Goal: Navigation & Orientation: Find specific page/section

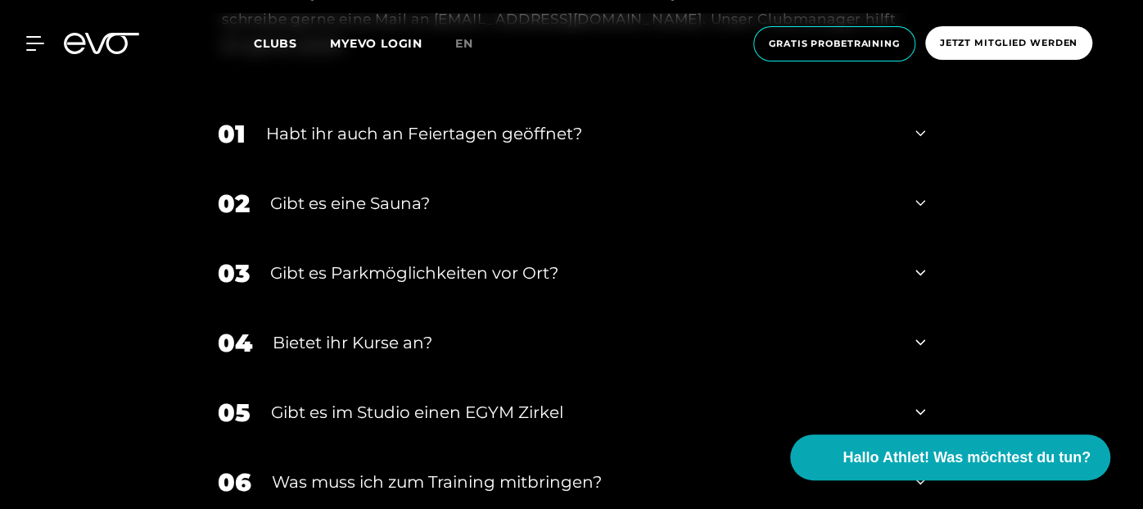
scroll to position [5402, 0]
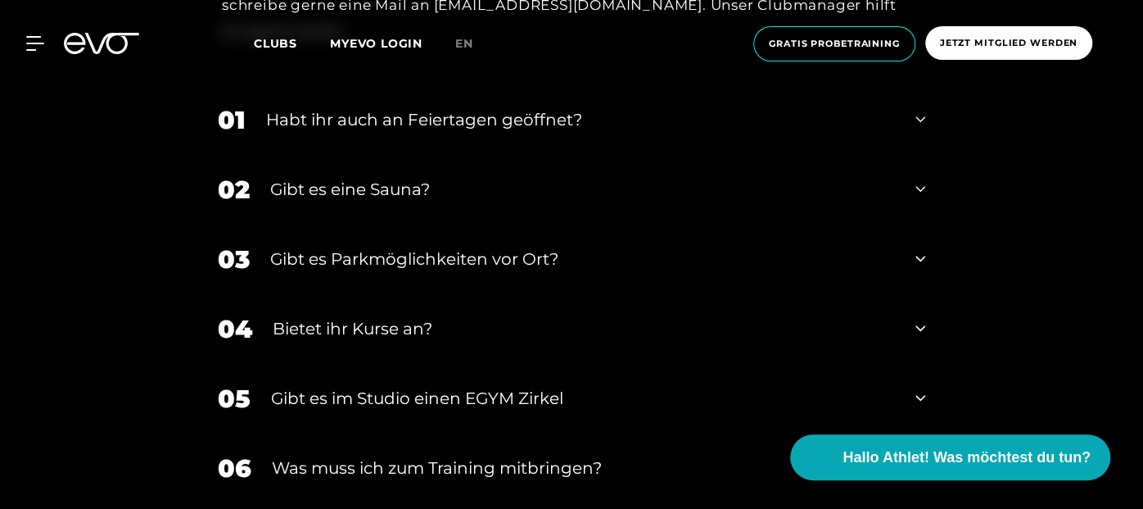
click at [921, 326] on icon at bounding box center [921, 329] width 10 height 6
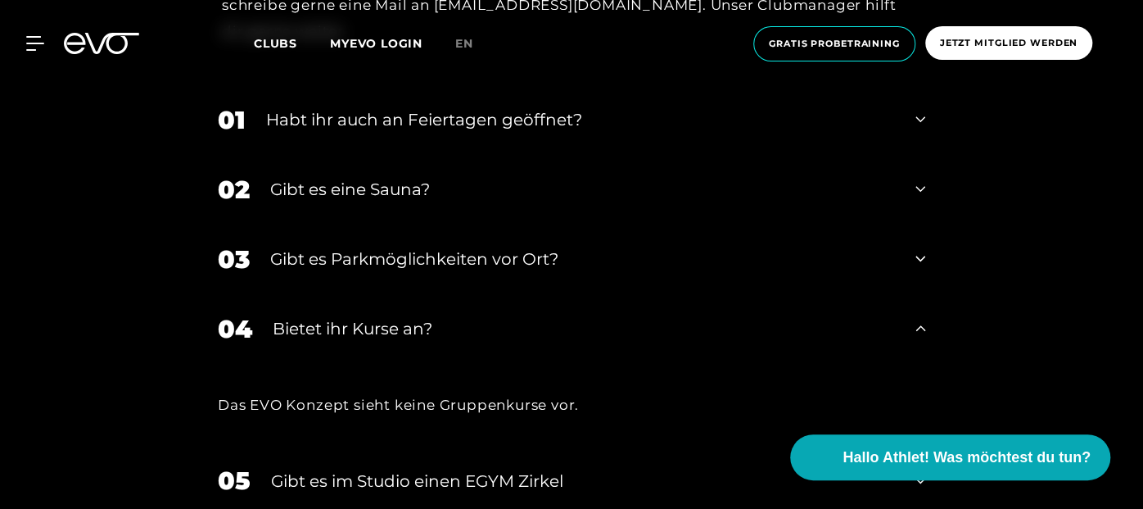
click at [920, 325] on icon at bounding box center [921, 328] width 10 height 6
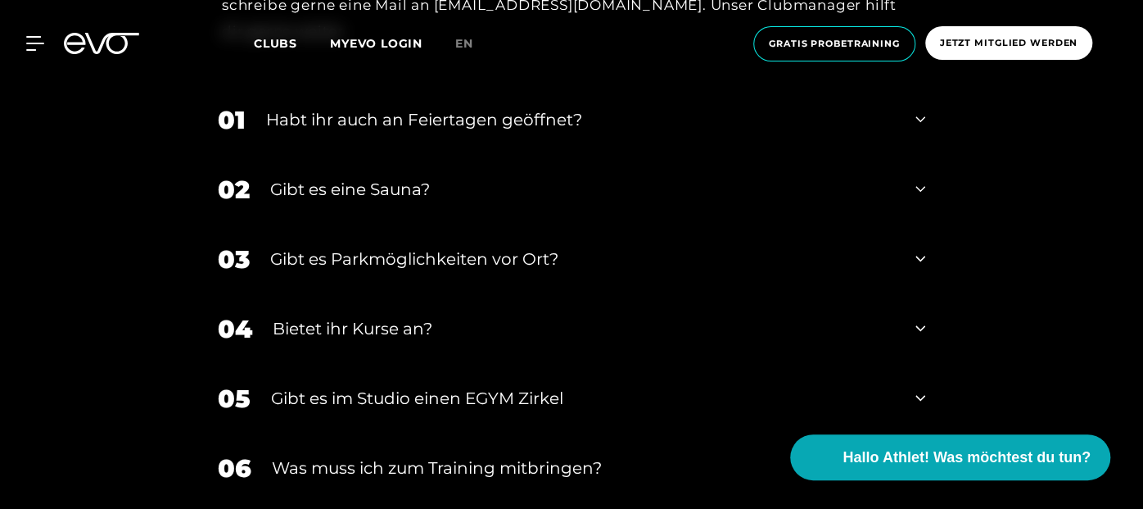
click at [920, 319] on icon at bounding box center [921, 329] width 10 height 20
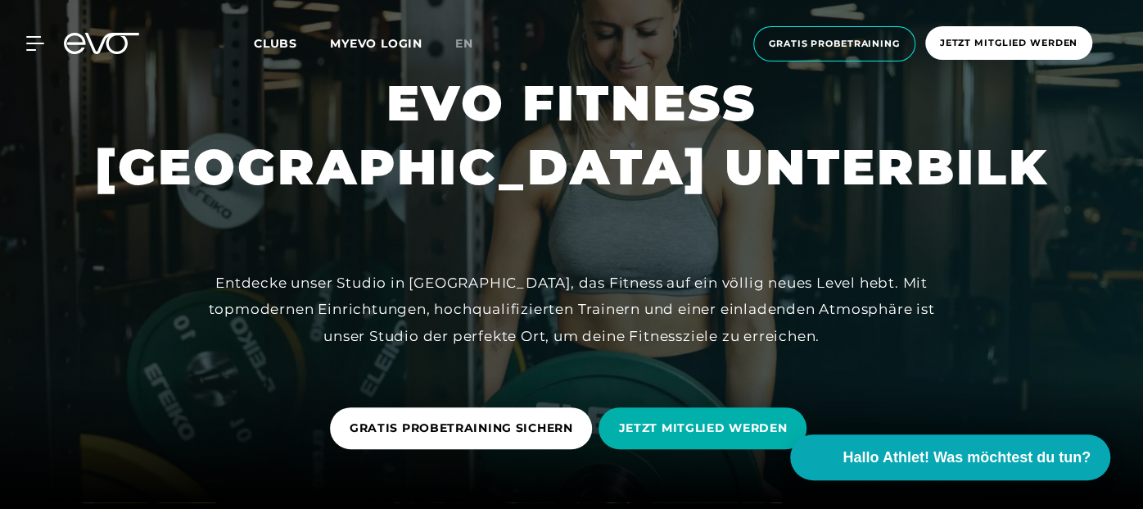
scroll to position [0, 0]
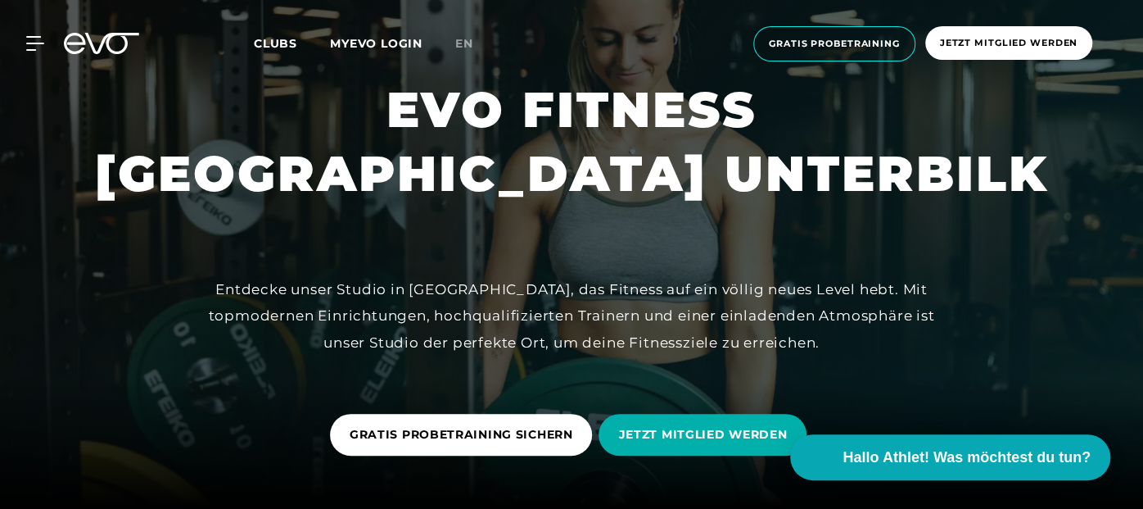
click at [276, 35] on link "Clubs" at bounding box center [292, 43] width 76 height 16
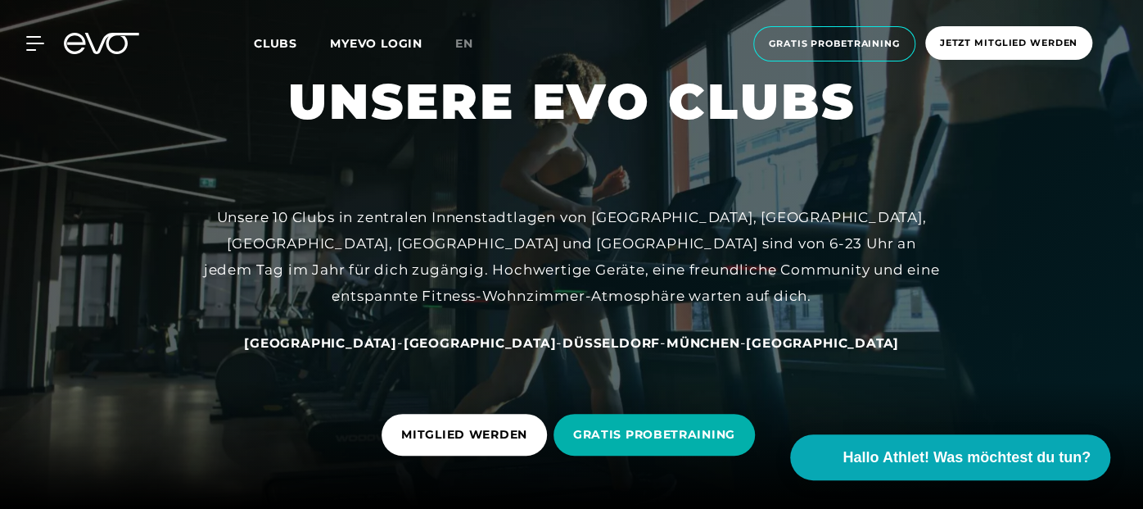
click at [563, 335] on span "Düsseldorf" at bounding box center [611, 343] width 97 height 16
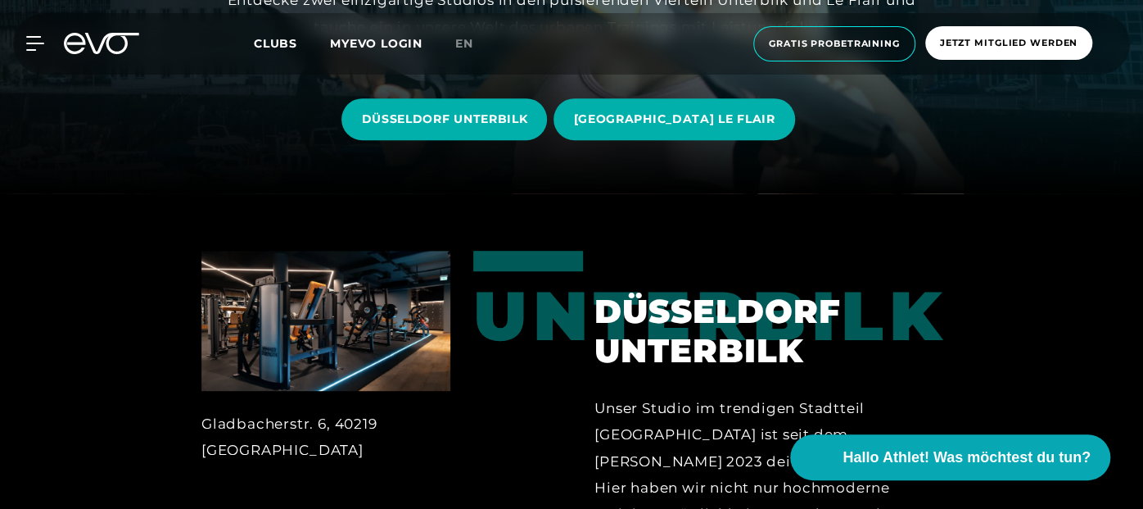
scroll to position [192, 0]
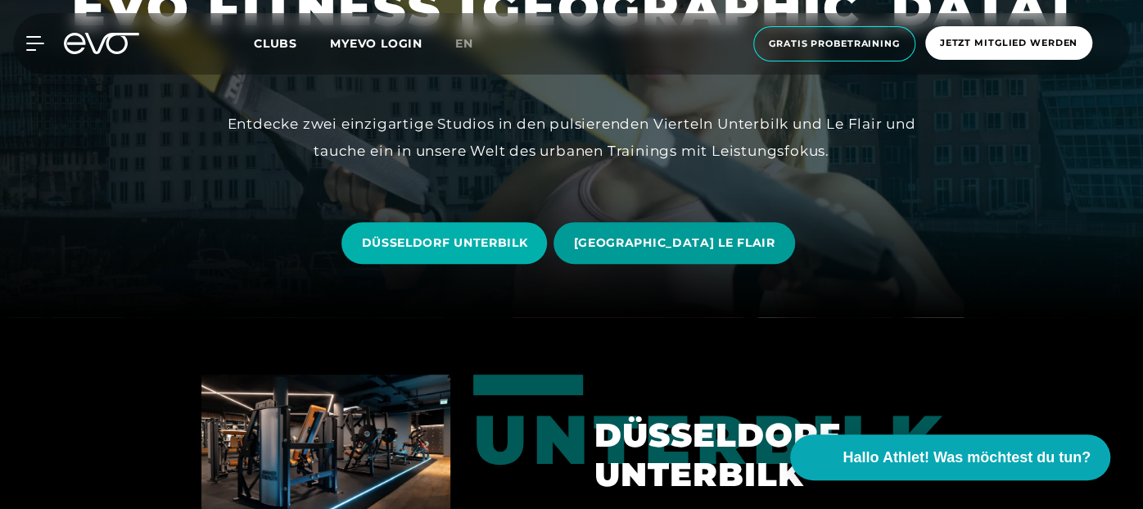
click at [714, 229] on span "[GEOGRAPHIC_DATA] LE FLAIR" at bounding box center [674, 243] width 241 height 42
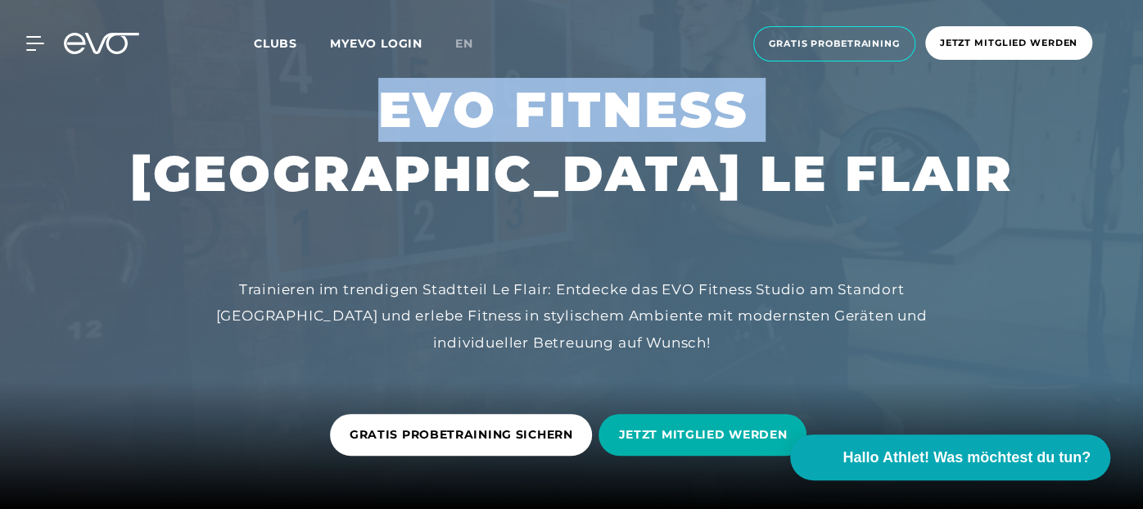
click at [1134, 40] on div "MyEVO Login Über EVO Mitgliedschaften Probetraining TAGESPASS EVO Studios [GEOG…" at bounding box center [571, 44] width 1143 height 88
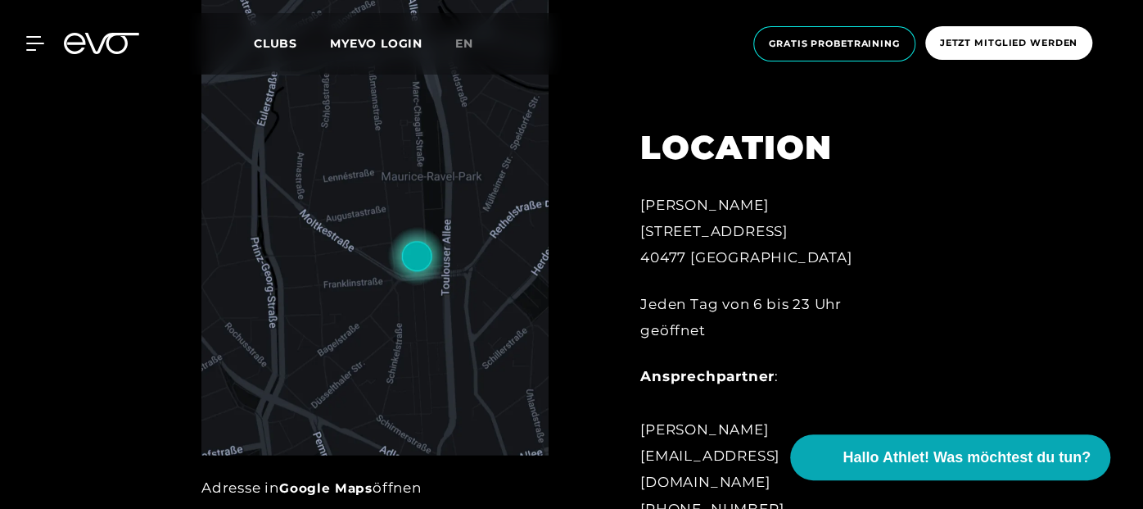
scroll to position [653, 0]
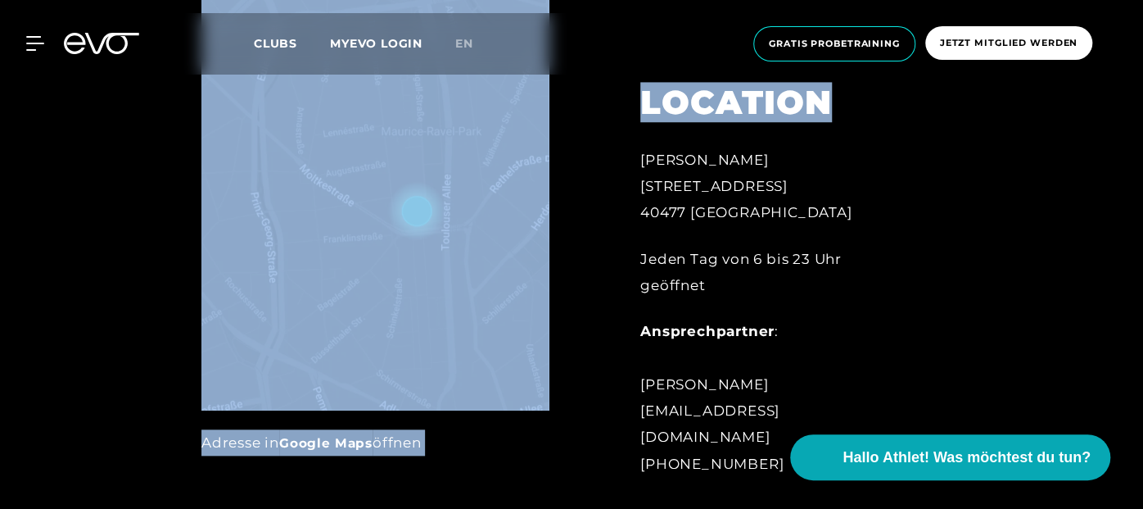
drag, startPoint x: 1142, startPoint y: 87, endPoint x: 1142, endPoint y: 102, distance: 14.8
